Goal: Task Accomplishment & Management: Use online tool/utility

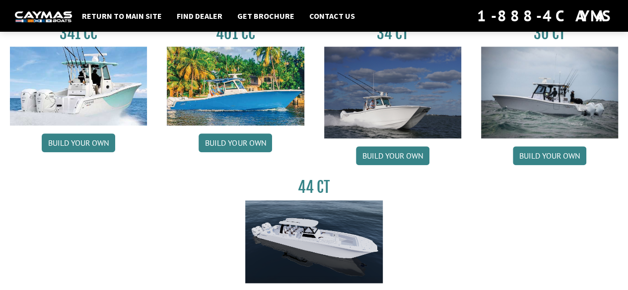
scroll to position [500, 0]
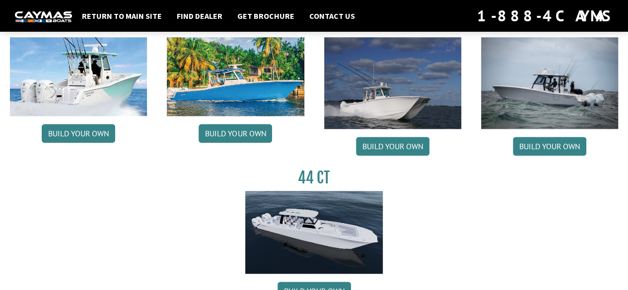
click at [262, 254] on img at bounding box center [313, 232] width 137 height 83
click at [307, 285] on link "Build your own" at bounding box center [313, 291] width 73 height 19
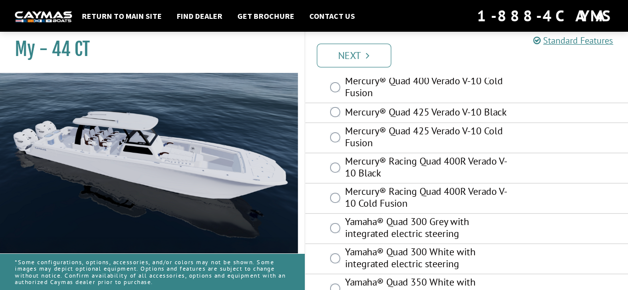
scroll to position [95, 0]
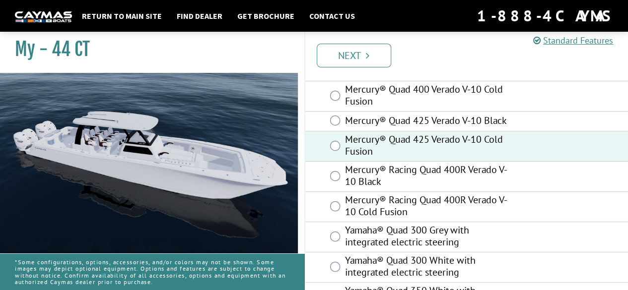
click at [361, 54] on link "Next" at bounding box center [354, 56] width 74 height 24
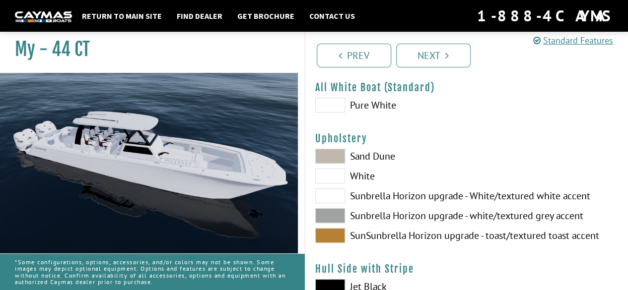
scroll to position [33, 0]
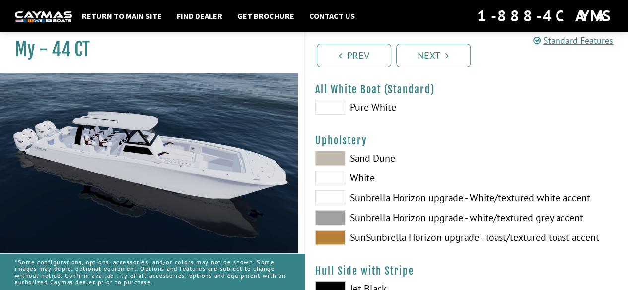
click at [334, 241] on span at bounding box center [330, 237] width 30 height 15
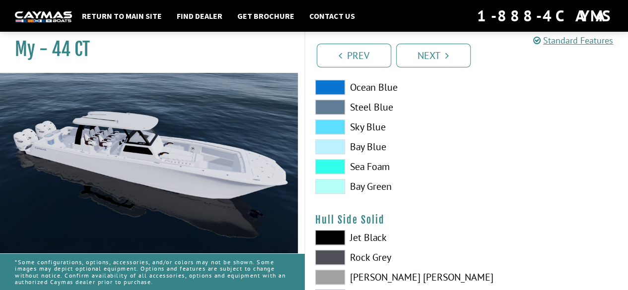
scroll to position [330, 0]
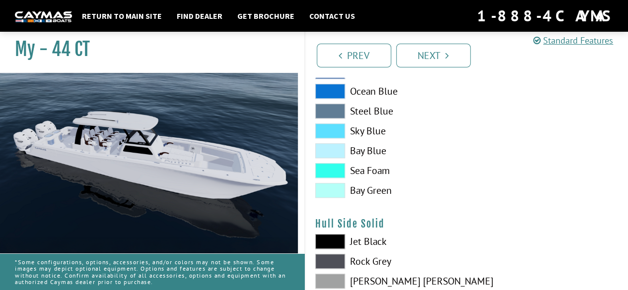
click at [331, 189] on span at bounding box center [330, 190] width 30 height 15
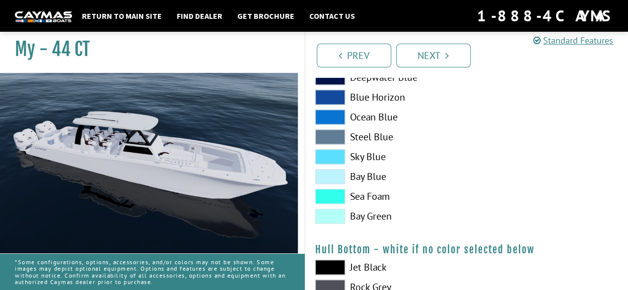
scroll to position [551, 0]
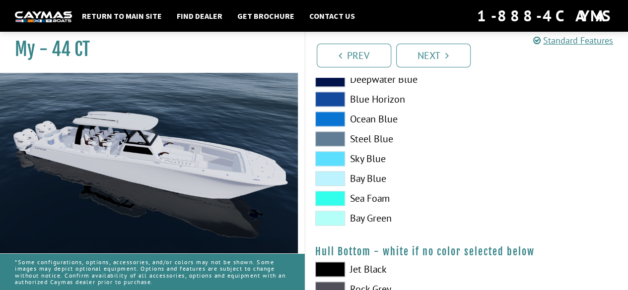
click at [334, 216] on span at bounding box center [330, 218] width 30 height 15
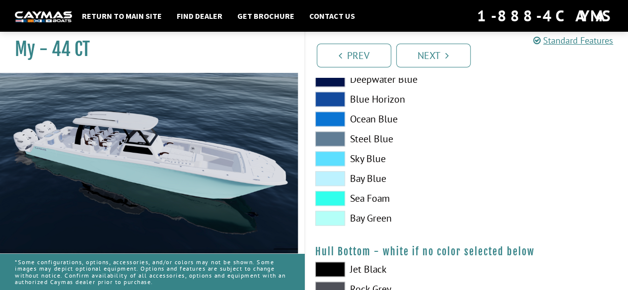
drag, startPoint x: 627, startPoint y: 116, endPoint x: 634, endPoint y: 121, distance: 8.9
click at [627, 121] on html "Return to main site Find Dealer Get Brochure Contact Us 1-888-4CAYMAS My - 44 CT" at bounding box center [314, 226] width 628 height 1555
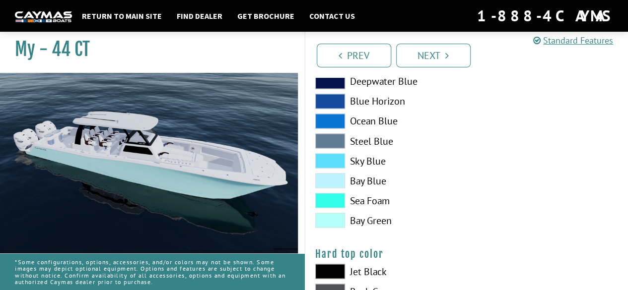
scroll to position [801, 0]
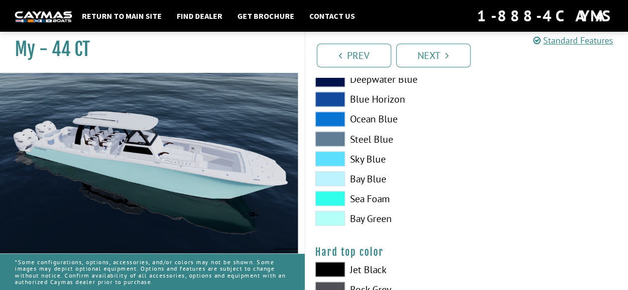
click at [330, 194] on span at bounding box center [330, 198] width 30 height 15
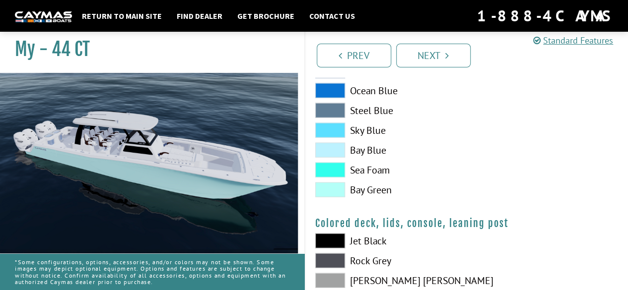
scroll to position [1098, 0]
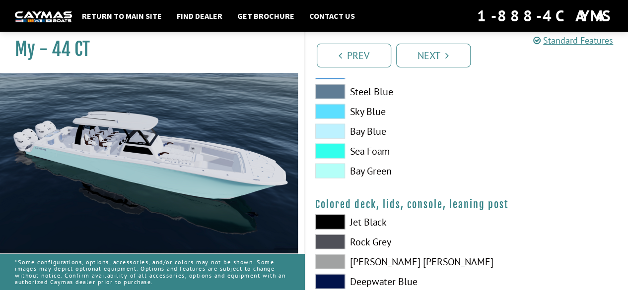
click at [336, 147] on span at bounding box center [330, 151] width 30 height 15
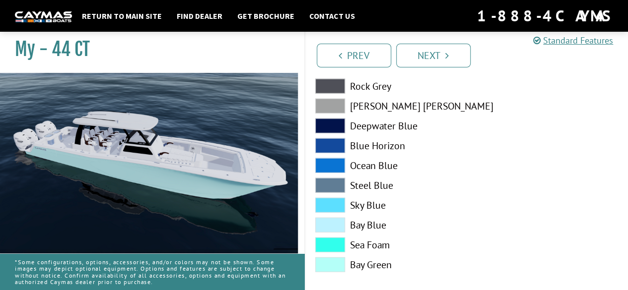
scroll to position [1263, 0]
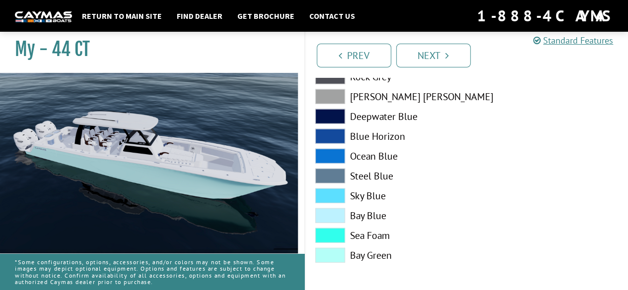
click at [333, 251] on span at bounding box center [330, 255] width 30 height 15
click at [333, 232] on span at bounding box center [330, 235] width 30 height 15
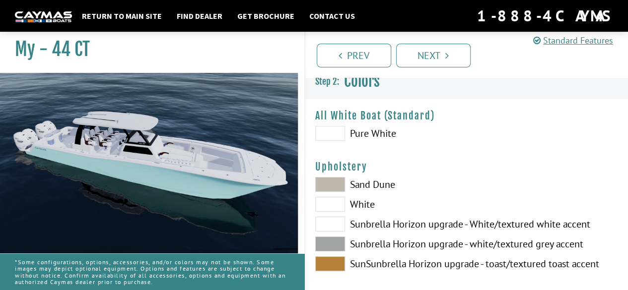
scroll to position [0, 0]
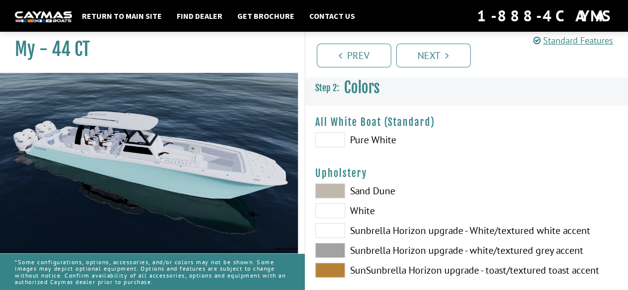
click at [433, 56] on link "Next" at bounding box center [433, 56] width 74 height 24
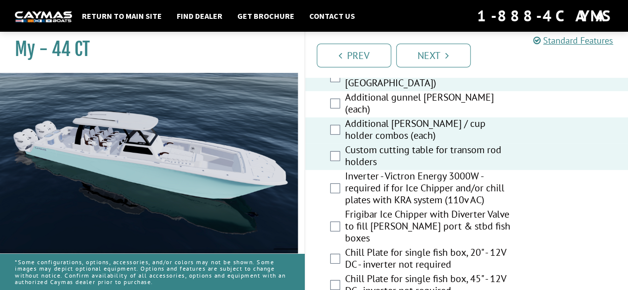
scroll to position [1413, 0]
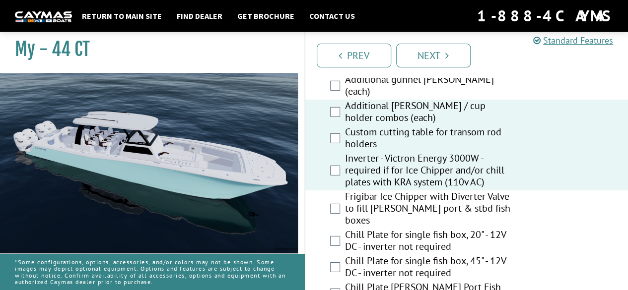
drag, startPoint x: 625, startPoint y: 155, endPoint x: 623, endPoint y: 150, distance: 5.3
click at [623, 150] on div "Custom cutting table for transom rod holders" at bounding box center [466, 139] width 323 height 26
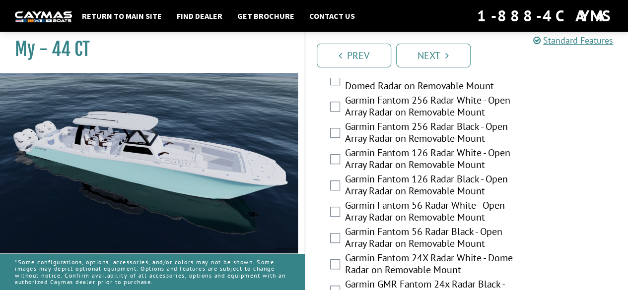
scroll to position [2136, 0]
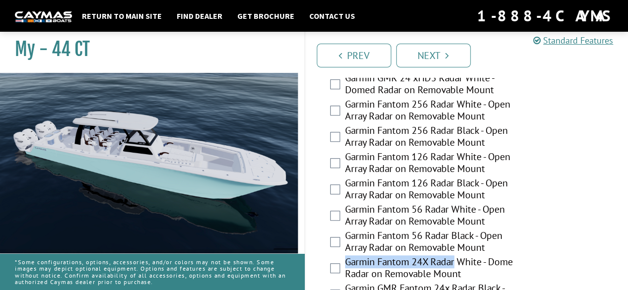
drag, startPoint x: 345, startPoint y: 234, endPoint x: 457, endPoint y: 234, distance: 112.1
click at [457, 256] on label "Garmin Fantom 24X Radar White - Dome Radar on Removable Mount" at bounding box center [430, 269] width 170 height 26
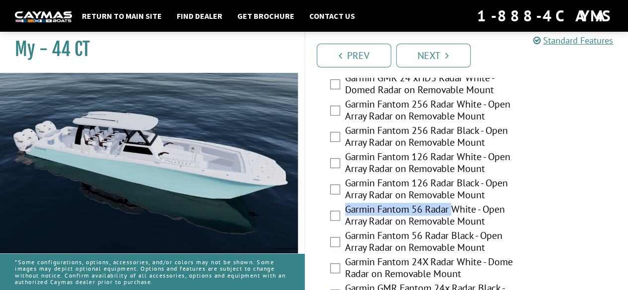
drag, startPoint x: 345, startPoint y: 181, endPoint x: 455, endPoint y: 182, distance: 109.7
click at [455, 203] on label "Garmin Fantom 56 Radar White - Open Array Radar on Removable Mount" at bounding box center [430, 216] width 170 height 26
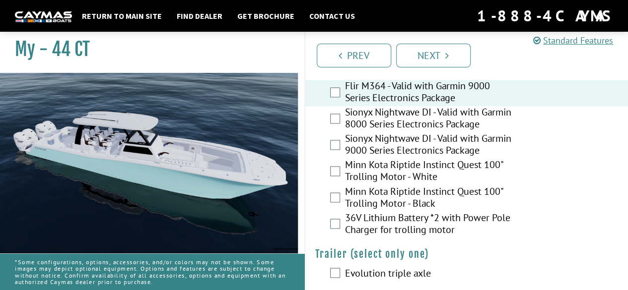
scroll to position [2647, 0]
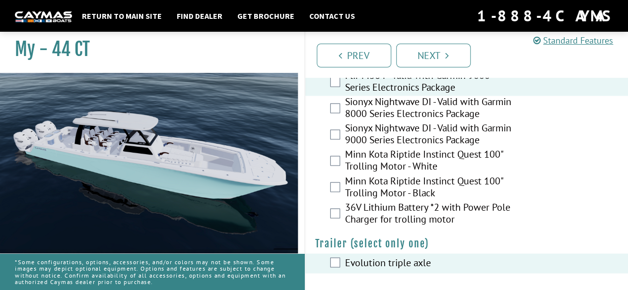
click at [443, 54] on link "Next" at bounding box center [433, 56] width 74 height 24
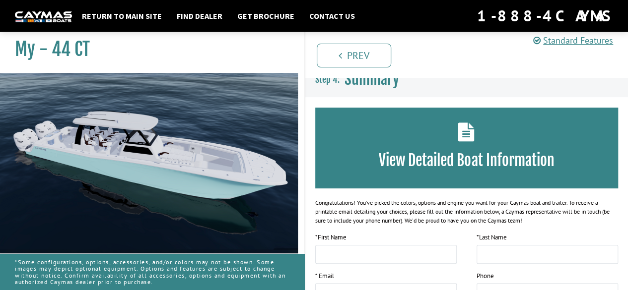
scroll to position [0, 0]
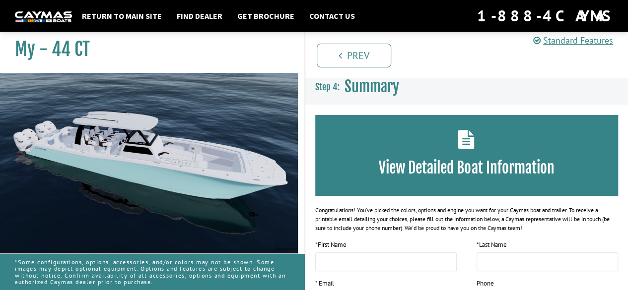
click at [456, 146] on div "View Detailed Boat Information" at bounding box center [466, 155] width 303 height 81
click at [474, 166] on h3 "View Detailed Boat Information" at bounding box center [466, 168] width 273 height 18
